Goal: Go to known website: Access a specific website the user already knows

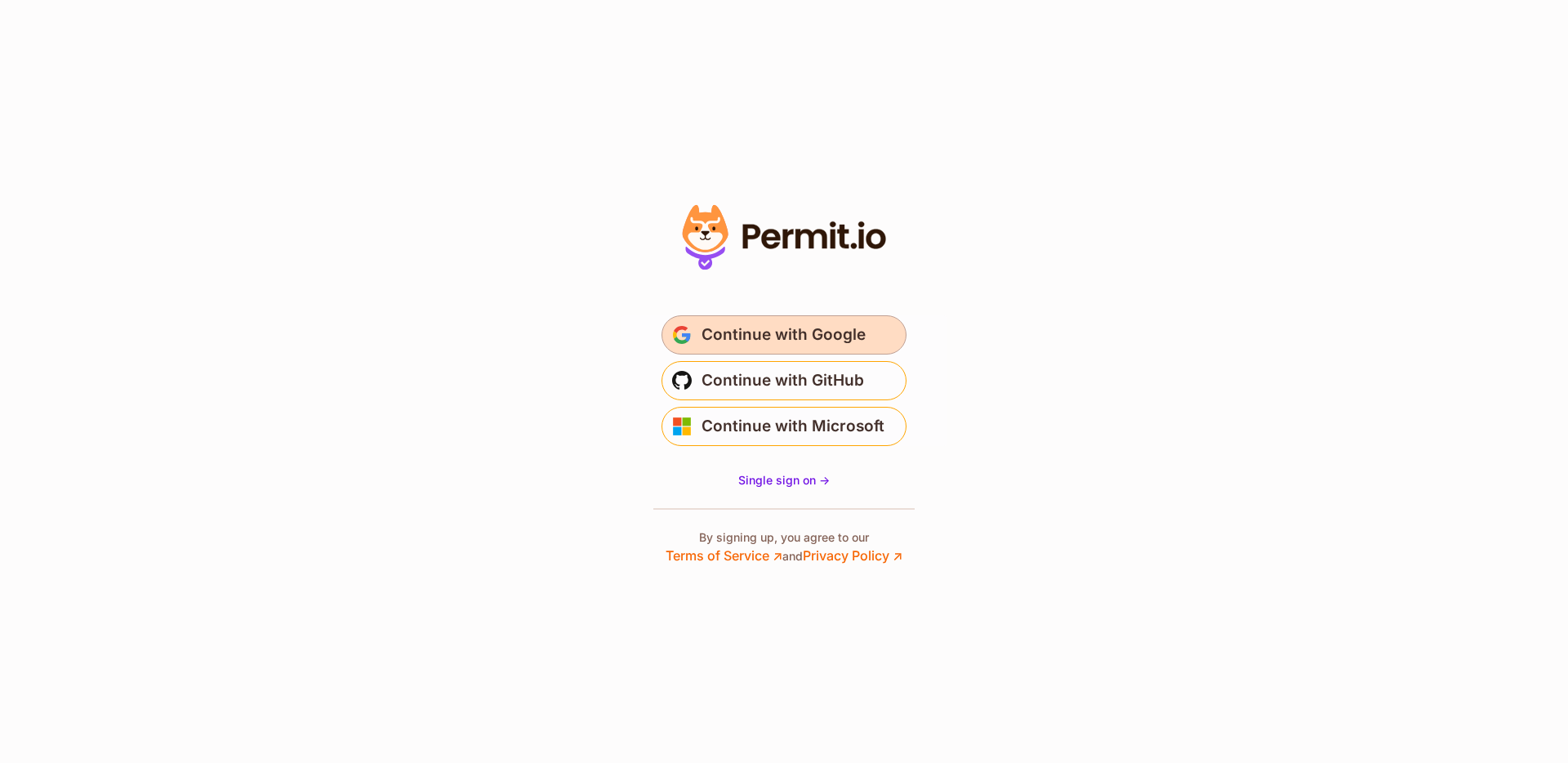
click at [787, 325] on span "Continue with Google" at bounding box center [784, 335] width 164 height 26
